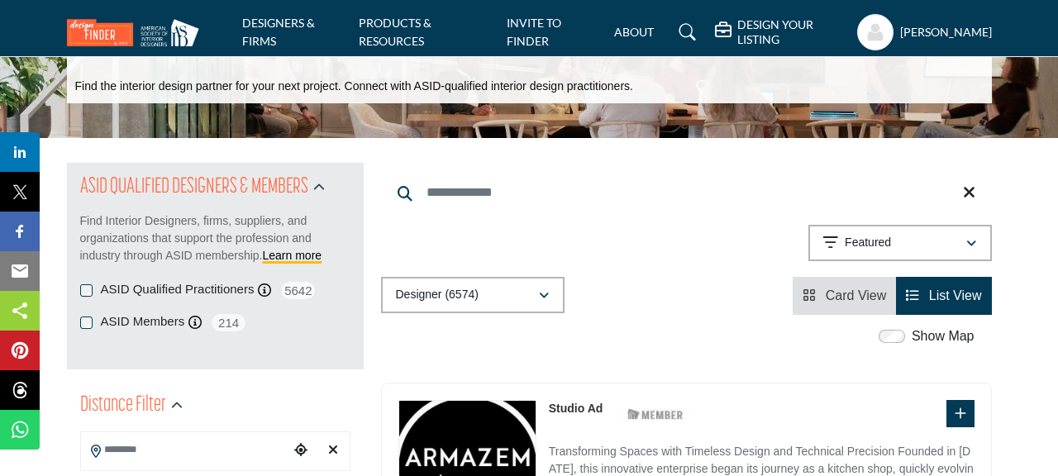
scroll to position [78, 0]
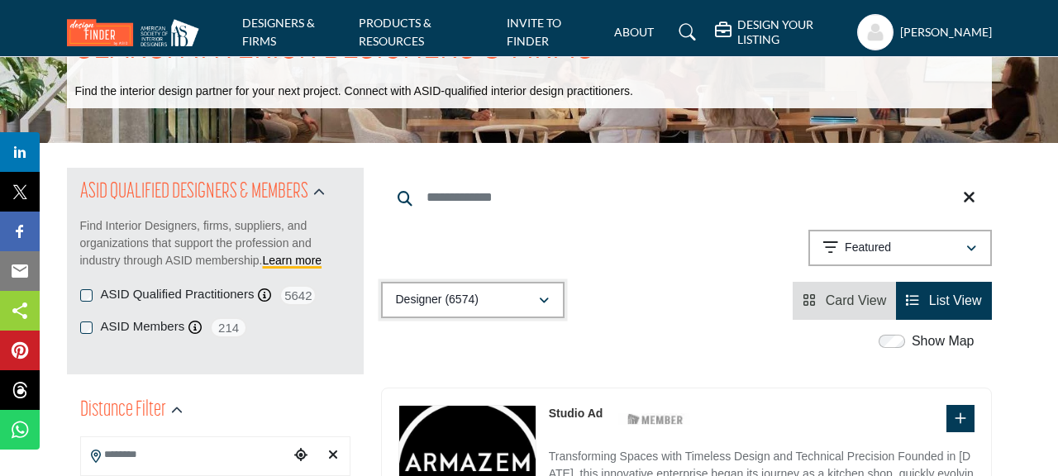
click at [539, 298] on icon "button" at bounding box center [544, 301] width 10 height 12
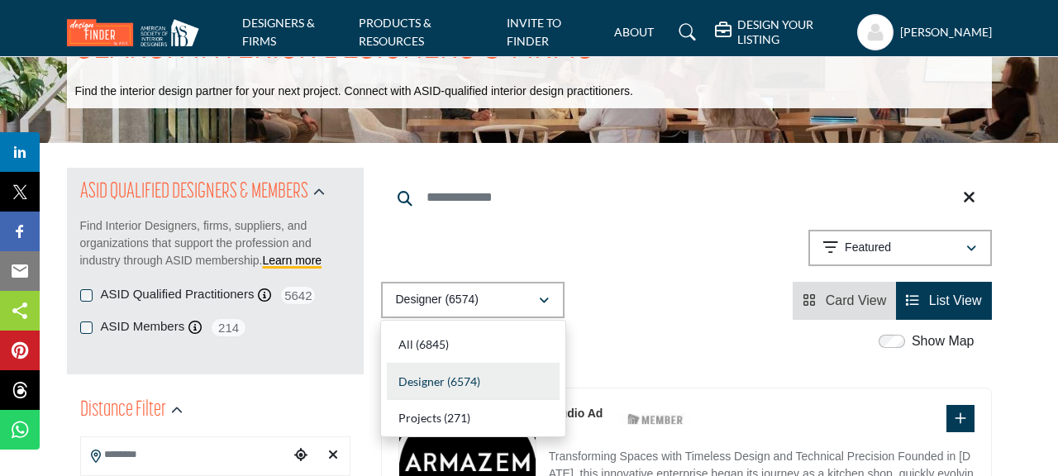
click at [466, 417] on b "(271)" at bounding box center [457, 418] width 26 height 14
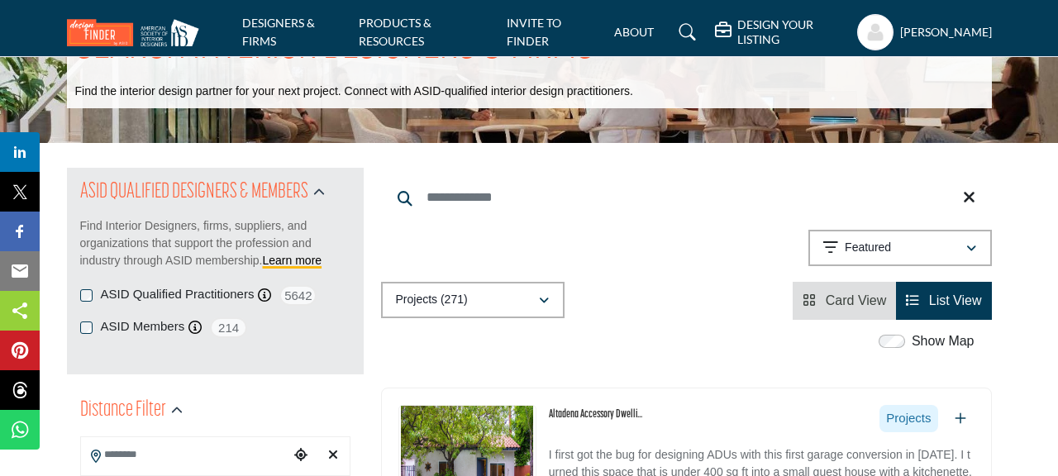
scroll to position [610, 0]
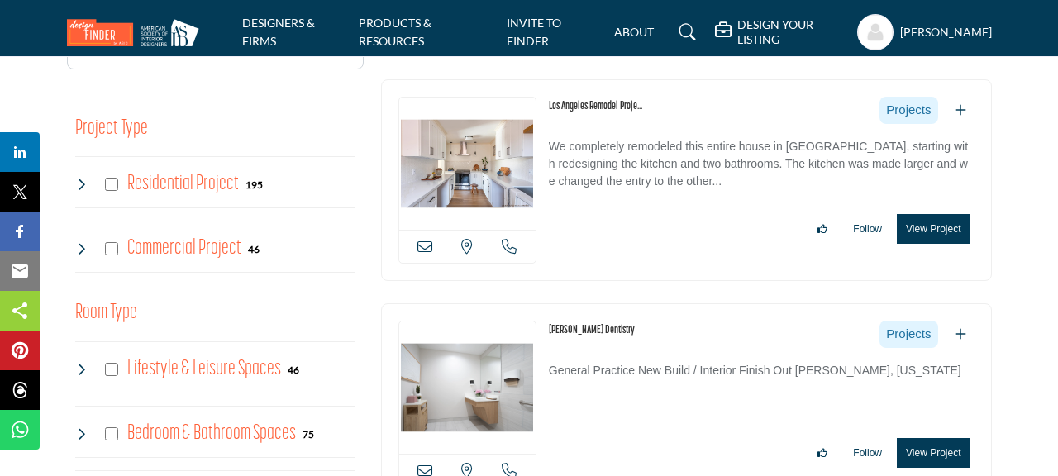
click at [943, 224] on button "View Project" at bounding box center [933, 229] width 73 height 30
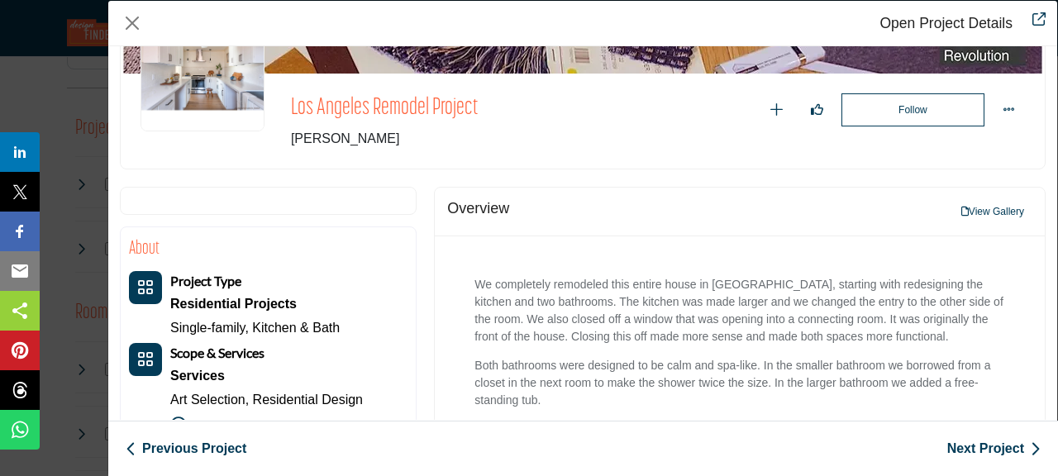
scroll to position [145, 0]
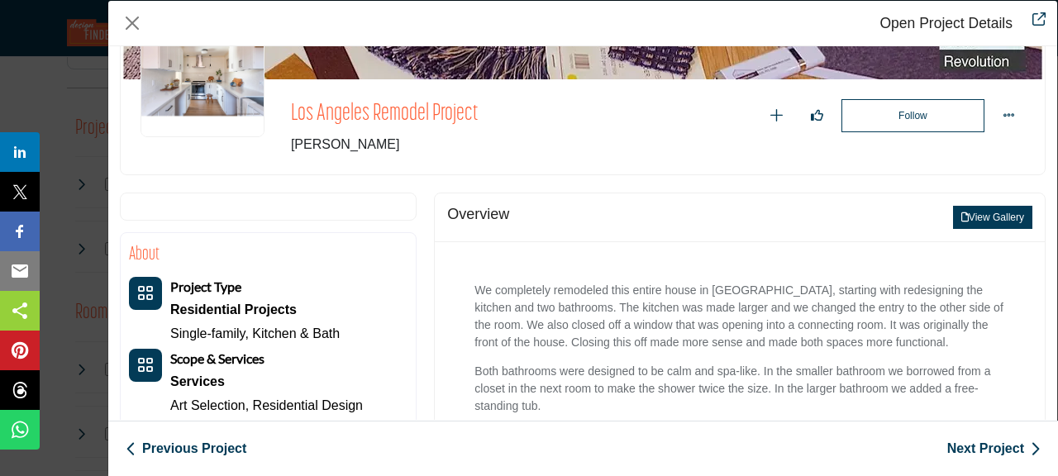
click at [1004, 215] on button "View Gallery" at bounding box center [992, 217] width 79 height 23
click at [978, 222] on div at bounding box center [529, 199] width 1058 height 398
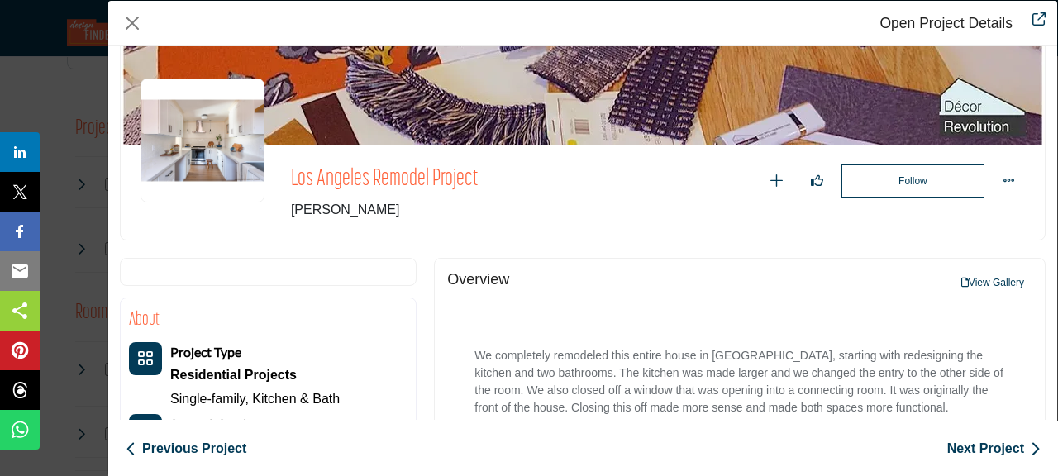
scroll to position [0, 0]
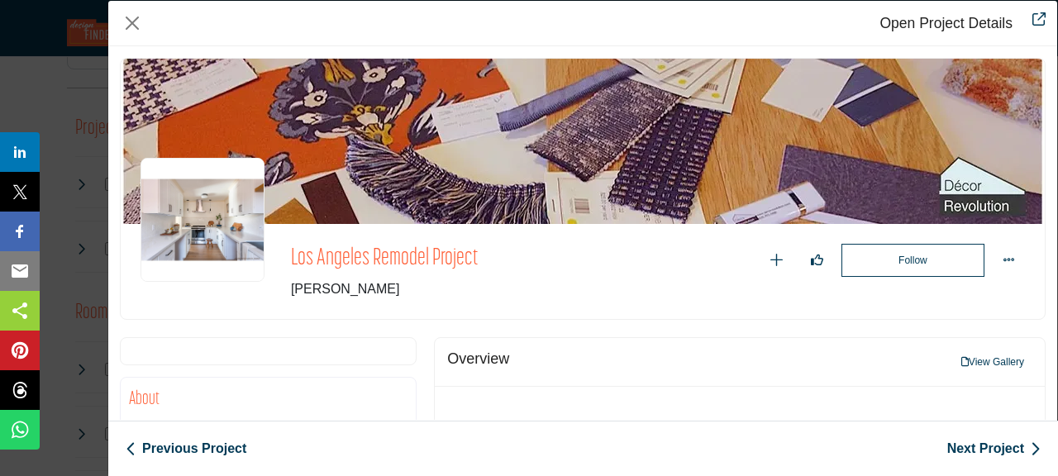
click at [45, 83] on div "Open Project Details Los Angeles Remodel Project Follow Recommend" at bounding box center [529, 238] width 1058 height 476
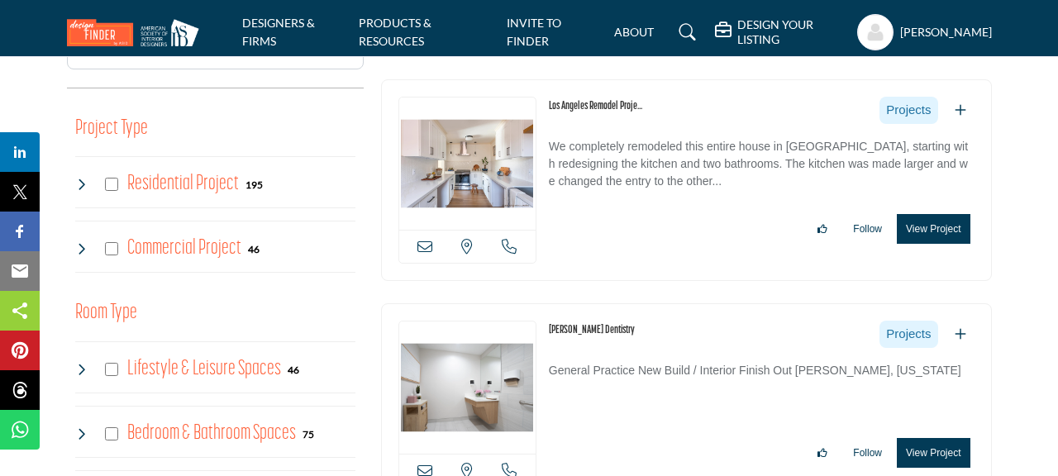
click at [770, 35] on h5 "DESIGN YOUR LISTING" at bounding box center [792, 32] width 111 height 30
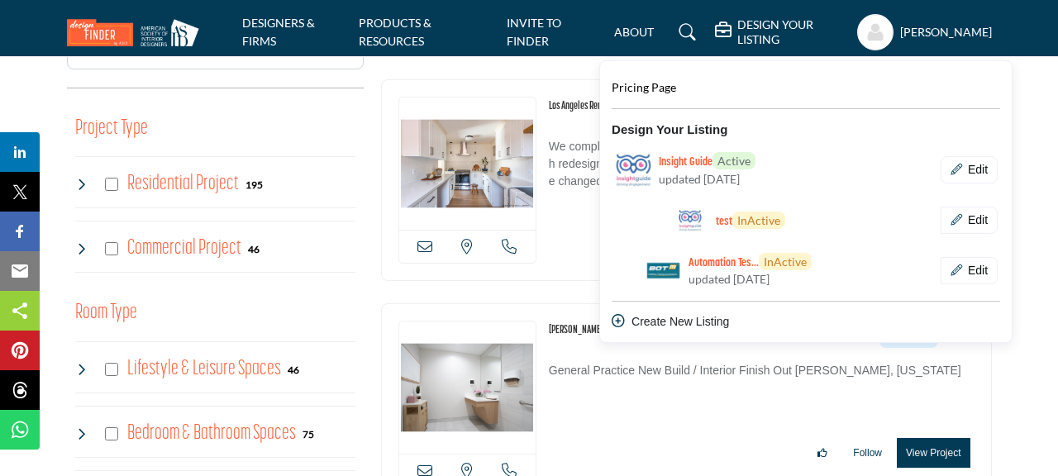
click at [665, 88] on span "Pricing Page" at bounding box center [644, 87] width 64 height 14
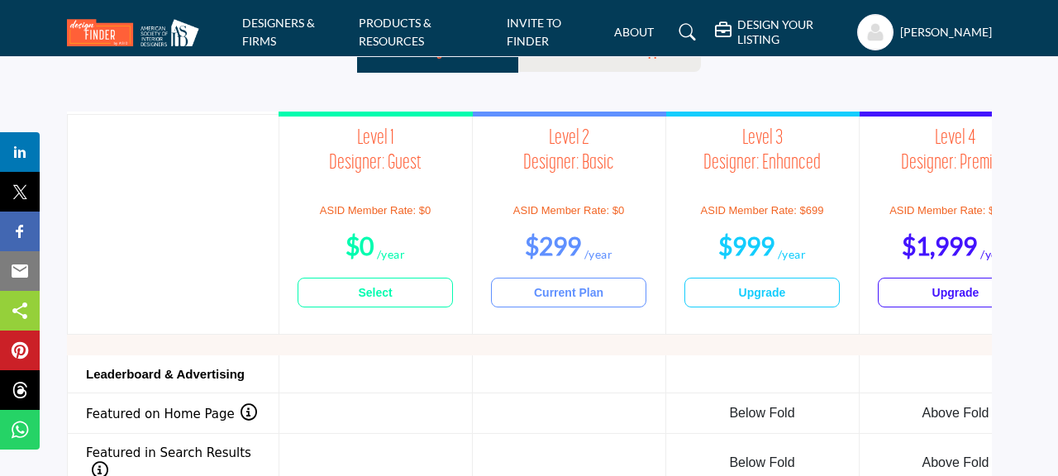
scroll to position [1625, 0]
click at [114, 37] on img at bounding box center [137, 32] width 141 height 27
